Goal: Use online tool/utility: Utilize a website feature to perform a specific function

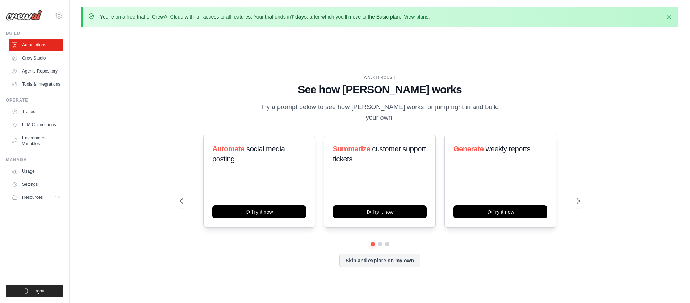
drag, startPoint x: 268, startPoint y: 17, endPoint x: 319, endPoint y: 18, distance: 50.8
click at [318, 18] on p "You're on a free trial of CrewAI Cloud with full access to all features. Your t…" at bounding box center [265, 16] width 330 height 7
click at [414, 17] on link "View plans" at bounding box center [416, 17] width 24 height 6
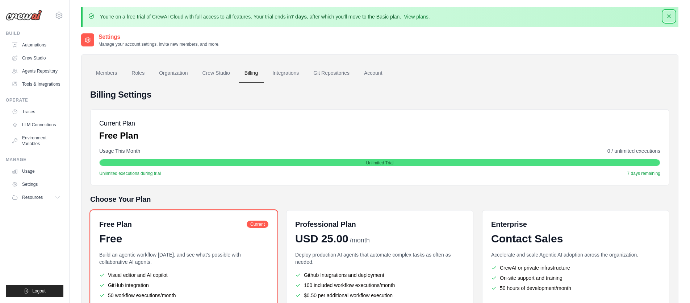
drag, startPoint x: 668, startPoint y: 14, endPoint x: 664, endPoint y: 28, distance: 14.7
click at [668, 14] on icon "button" at bounding box center [669, 16] width 7 height 7
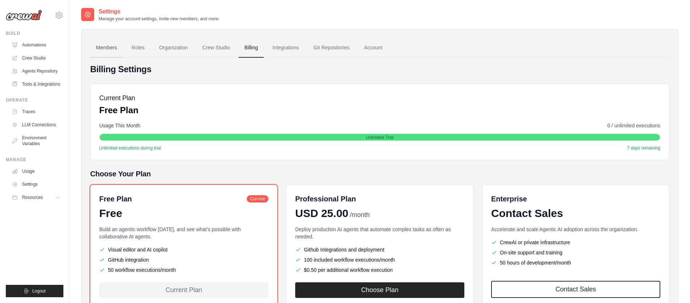
click at [112, 44] on link "Members" at bounding box center [106, 48] width 33 height 20
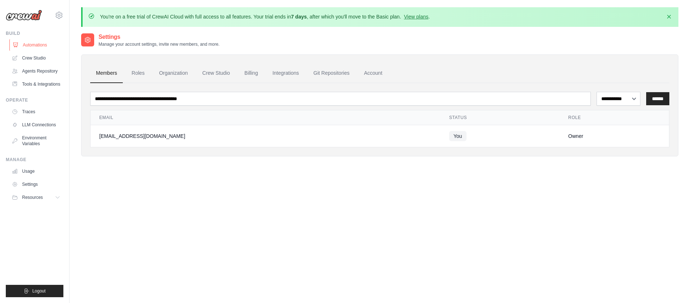
click at [30, 46] on link "Automations" at bounding box center [36, 45] width 55 height 12
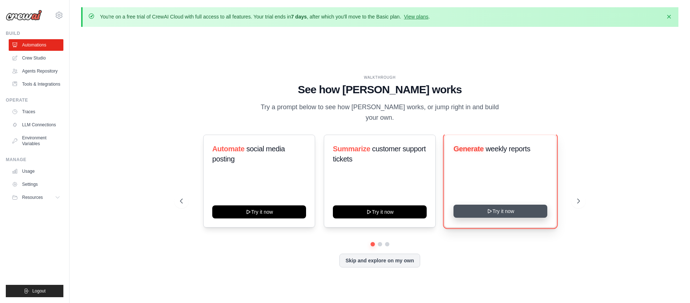
click at [469, 205] on button "Try it now" at bounding box center [501, 210] width 94 height 13
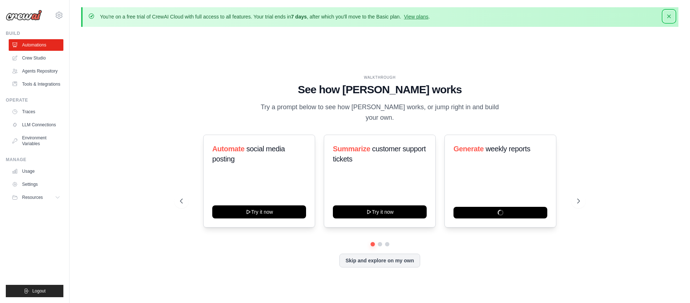
click at [668, 17] on icon "button" at bounding box center [669, 16] width 7 height 7
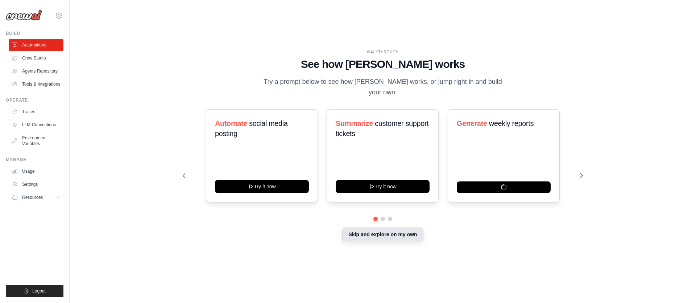
click at [386, 230] on button "Skip and explore on my own" at bounding box center [382, 234] width 81 height 14
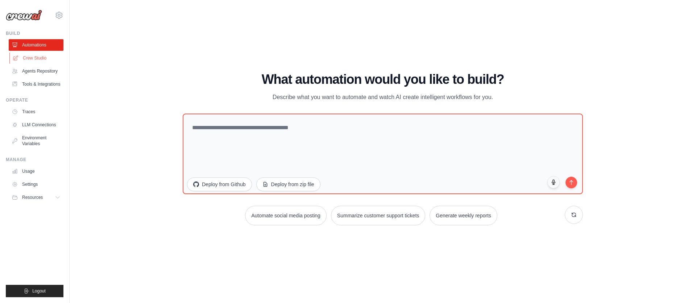
click at [38, 58] on link "Crew Studio" at bounding box center [36, 58] width 55 height 12
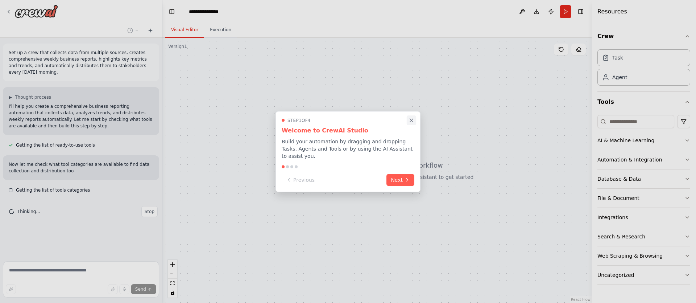
click at [412, 121] on icon "Close walkthrough" at bounding box center [411, 120] width 7 height 7
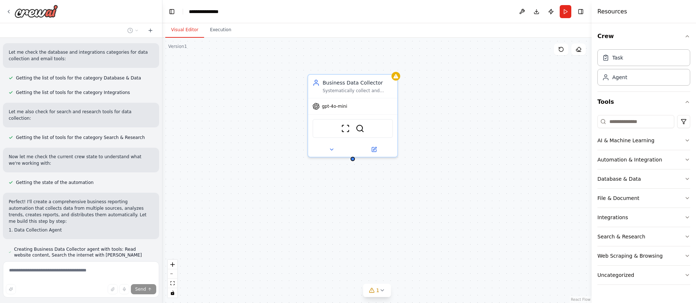
scroll to position [185, 0]
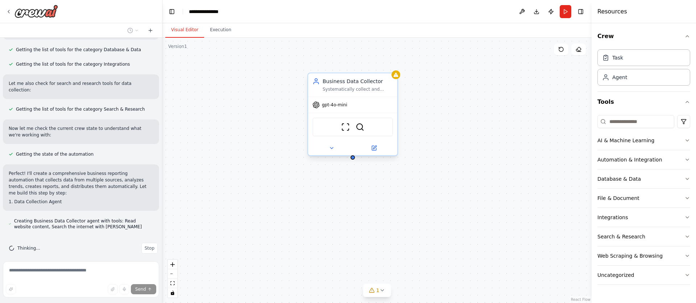
click at [341, 107] on span "gpt-4o-mini" at bounding box center [334, 105] width 25 height 6
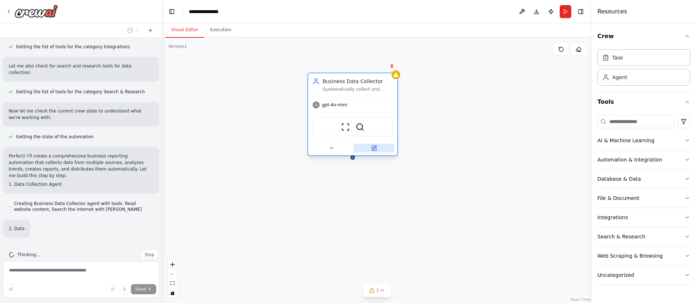
click at [374, 146] on icon at bounding box center [374, 146] width 3 height 3
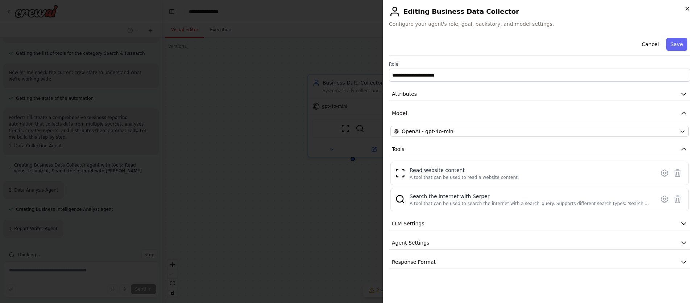
scroll to position [248, 0]
click at [687, 8] on icon "button" at bounding box center [687, 9] width 6 height 6
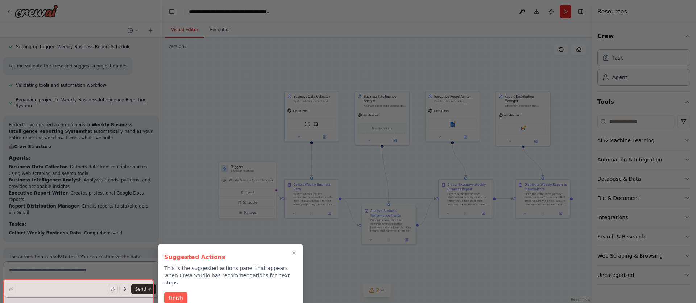
scroll to position [861, 0]
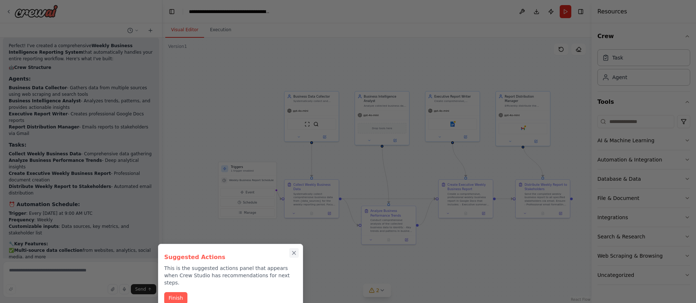
click at [293, 252] on icon "Close walkthrough" at bounding box center [294, 252] width 7 height 7
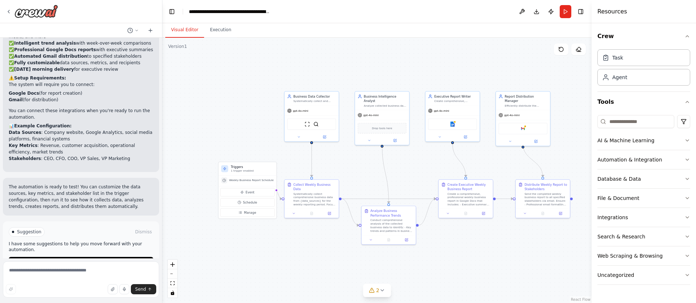
scroll to position [1083, 0]
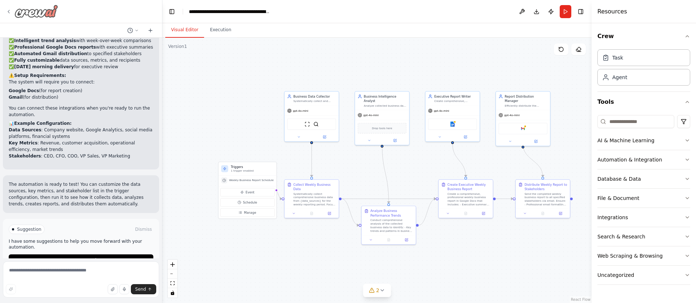
click at [7, 12] on icon at bounding box center [9, 12] width 6 height 6
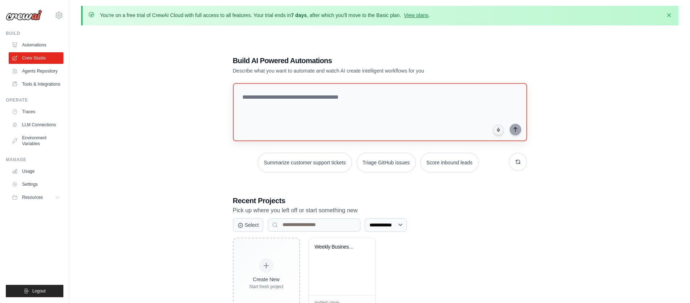
scroll to position [40, 0]
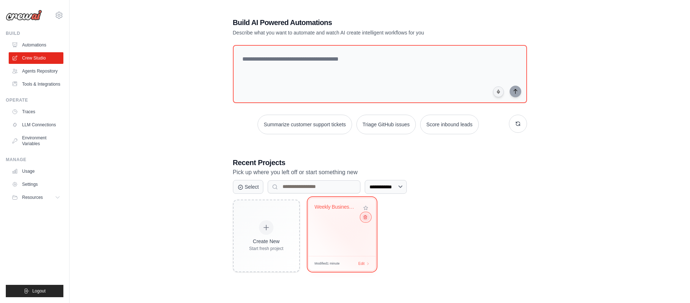
click at [366, 217] on icon at bounding box center [365, 217] width 3 height 4
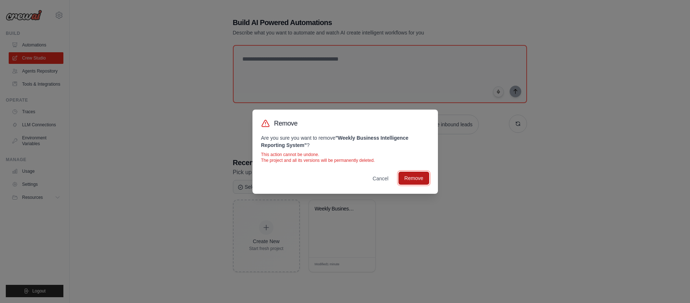
click at [408, 181] on button "Remove" at bounding box center [414, 177] width 30 height 13
